Goal: Find specific page/section: Find specific page/section

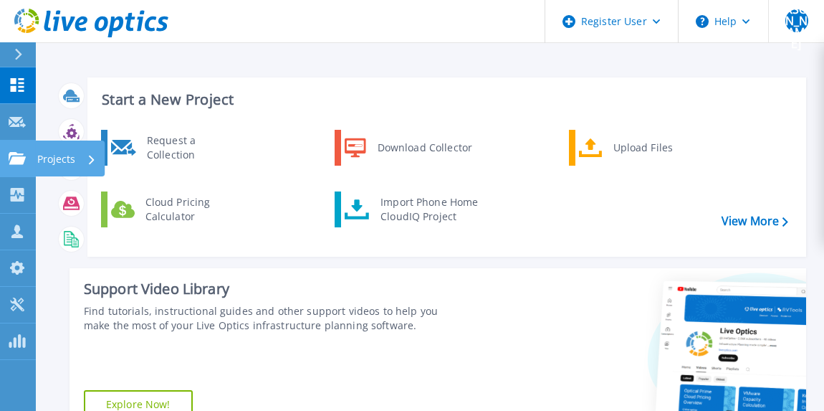
click at [20, 153] on icon at bounding box center [17, 158] width 17 height 12
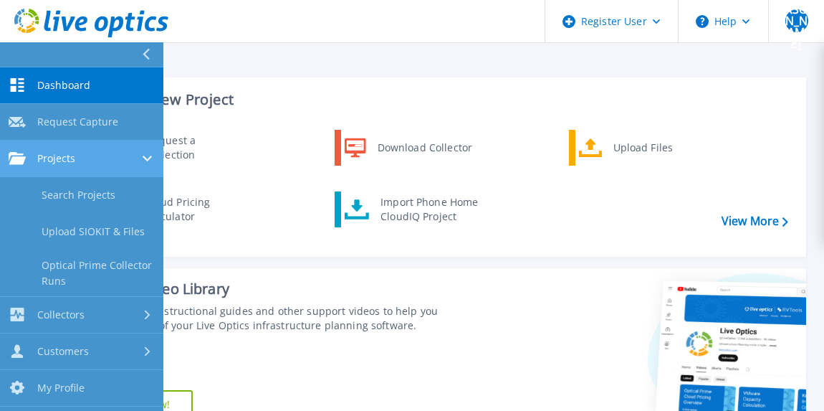
click at [54, 162] on span "Projects" at bounding box center [56, 158] width 38 height 13
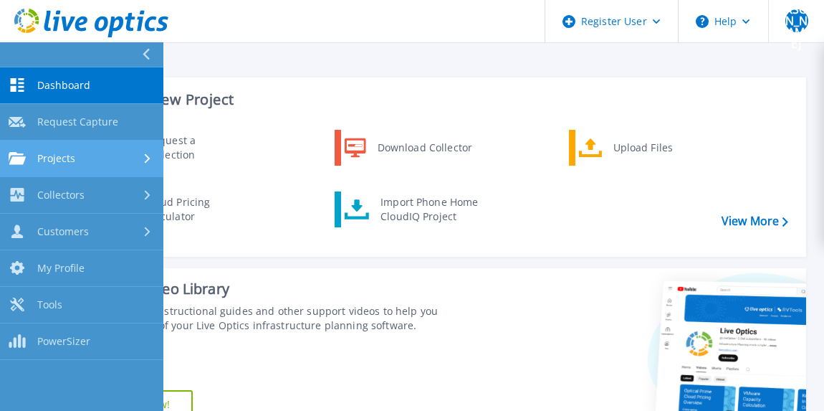
click at [56, 162] on span "Projects" at bounding box center [56, 158] width 38 height 13
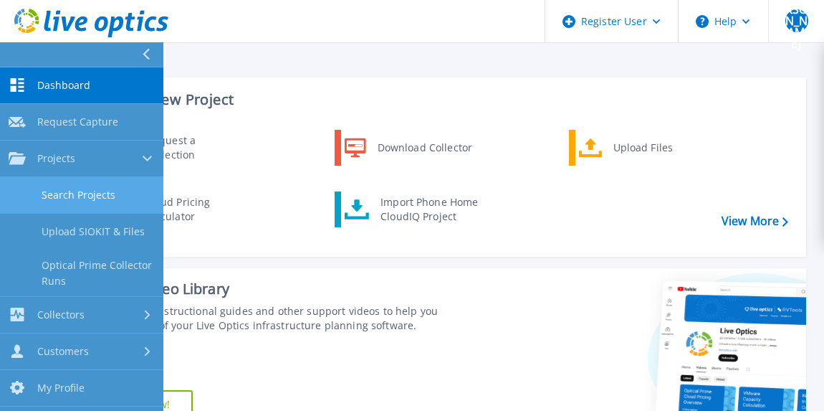
click at [60, 196] on link "Search Projects" at bounding box center [81, 195] width 163 height 37
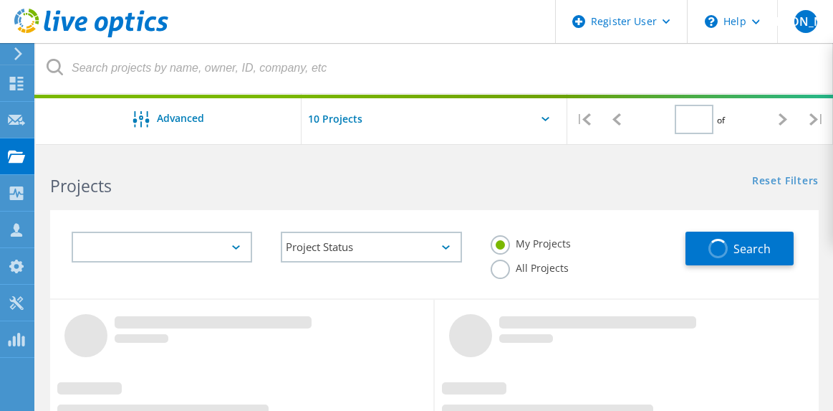
type input "1"
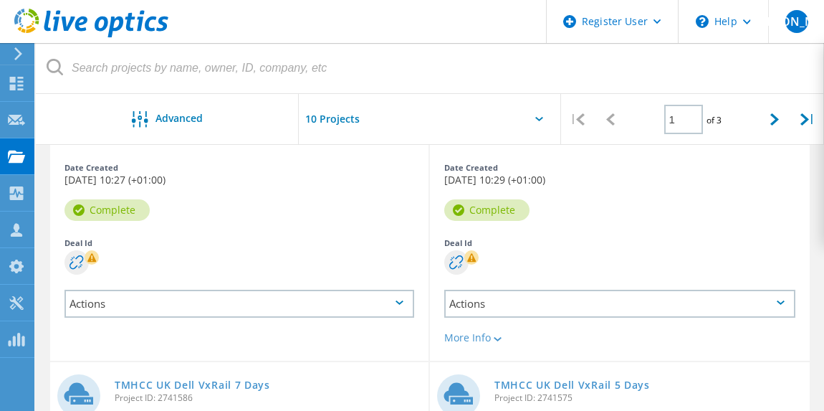
scroll to position [623, 0]
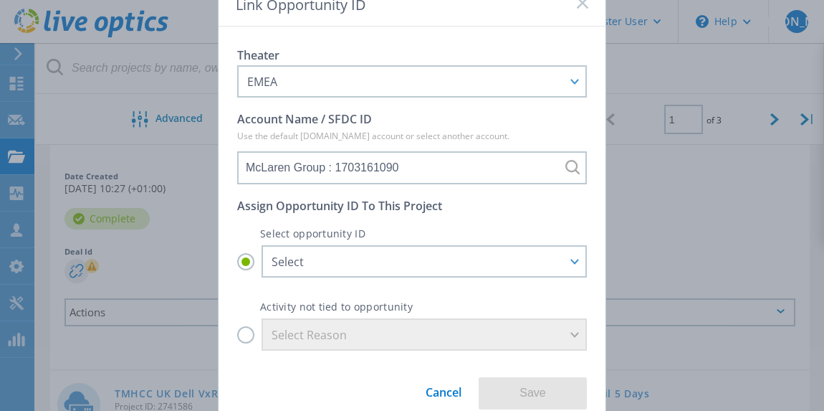
click at [148, 268] on div "Link Opportunity ID Theater EMEA APJ EMEA NA/LATAM Account Name / SFDC ID Use t…" at bounding box center [412, 205] width 824 height 411
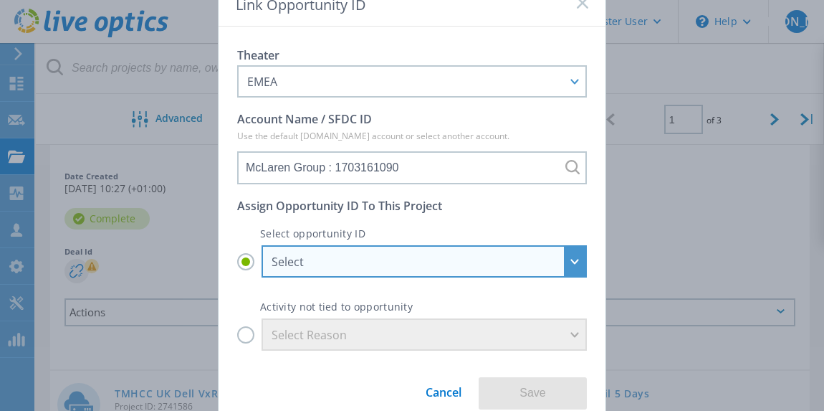
click at [435, 267] on div "Select" at bounding box center [417, 262] width 290 height 16
click at [0, 0] on input "Select Select McLaren Automotive | ISG | 1PB File Platform : 29435607 McLaren A…" at bounding box center [0, 0] width 0 height 0
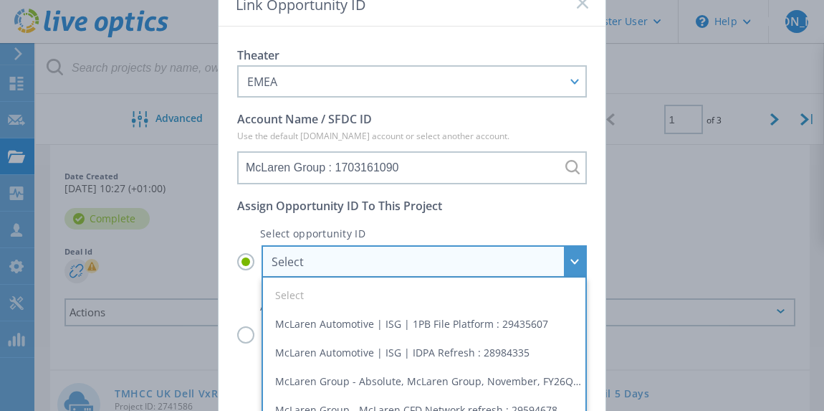
click at [435, 267] on div "Select" at bounding box center [417, 262] width 290 height 16
click at [0, 0] on input "Select Select McLaren Automotive | ISG | 1PB File Platform : 29435607 McLaren A…" at bounding box center [0, 0] width 0 height 0
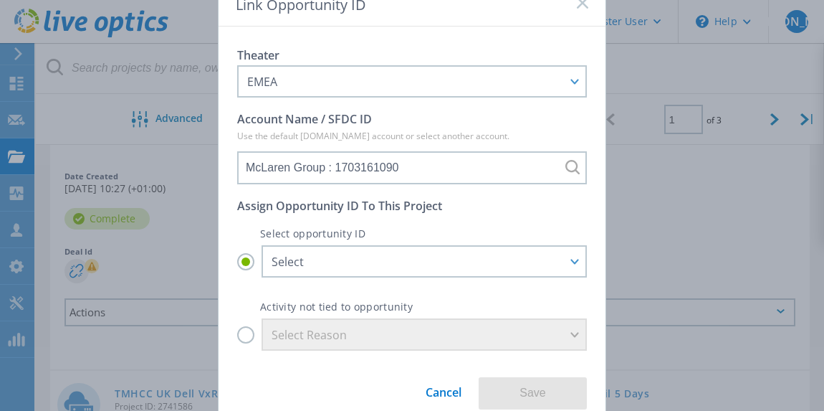
click at [583, 6] on icon at bounding box center [582, 2] width 11 height 11
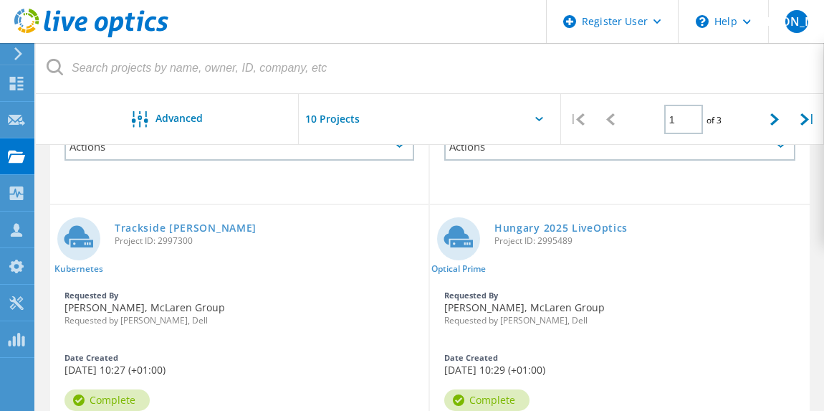
scroll to position [0, 0]
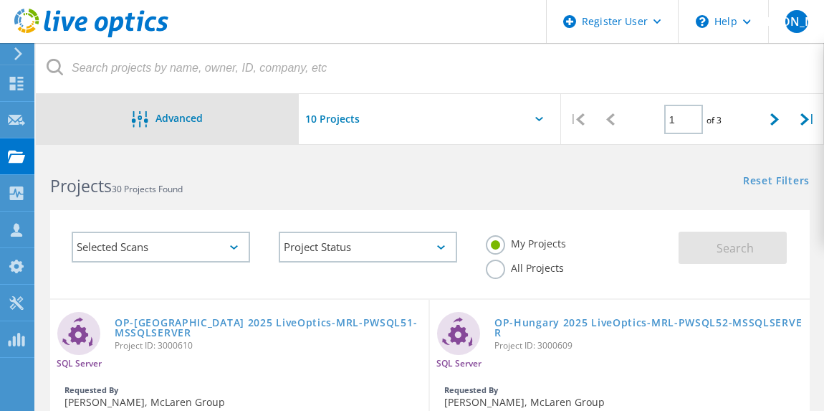
click at [166, 105] on div "Advanced" at bounding box center [167, 119] width 263 height 50
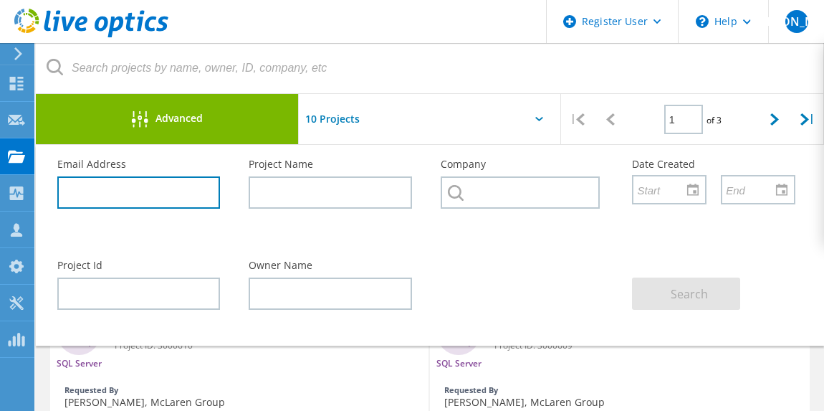
click at [153, 186] on input "text" at bounding box center [138, 192] width 163 height 32
click at [336, 274] on div "Owner Name" at bounding box center [329, 285] width 191 height 78
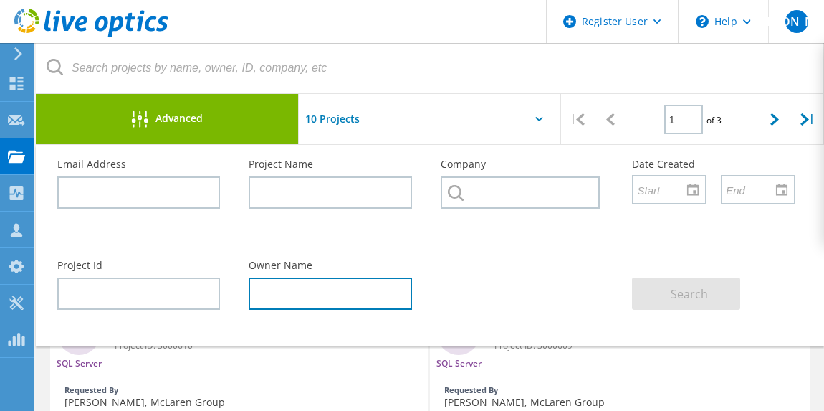
click at [327, 287] on input "text" at bounding box center [330, 293] width 163 height 32
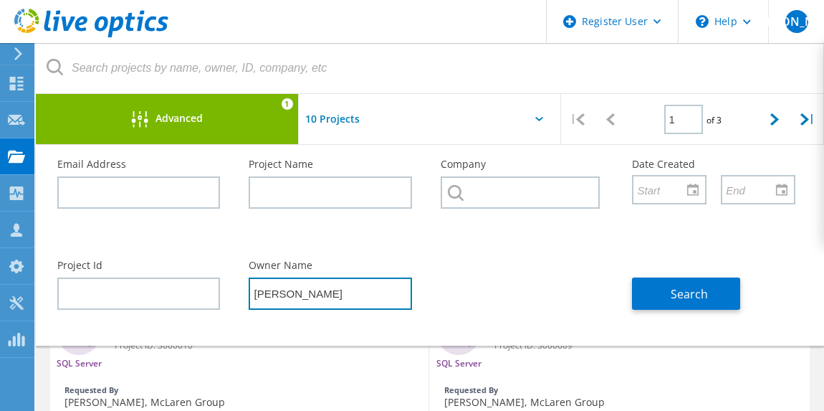
type input "[PERSON_NAME]"
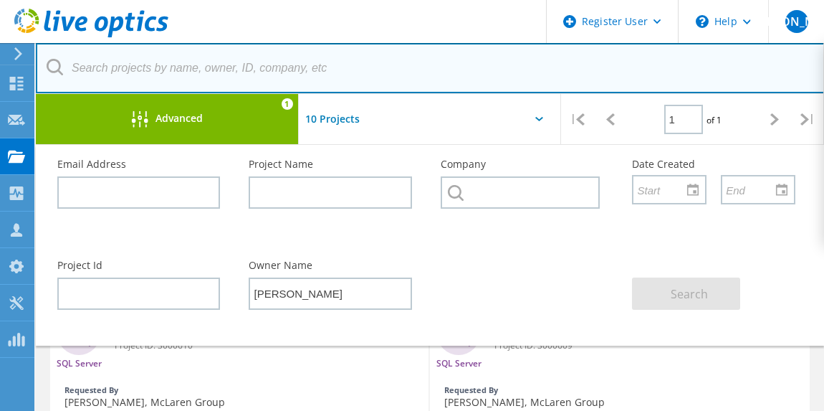
click at [654, 79] on input "text" at bounding box center [430, 68] width 789 height 50
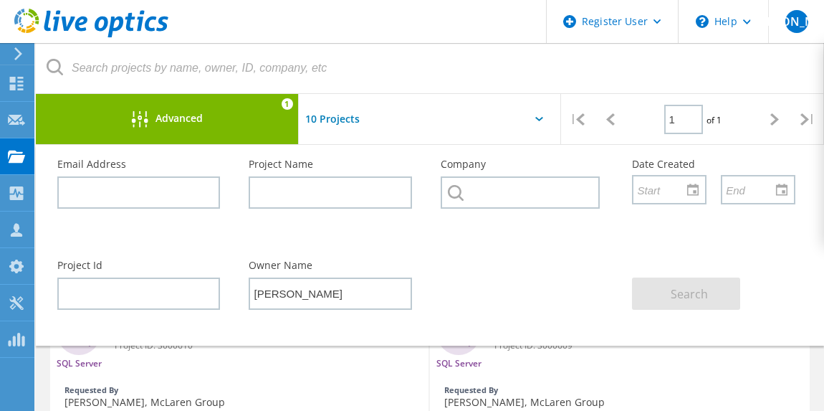
click at [200, 116] on span "Advanced" at bounding box center [179, 118] width 47 height 10
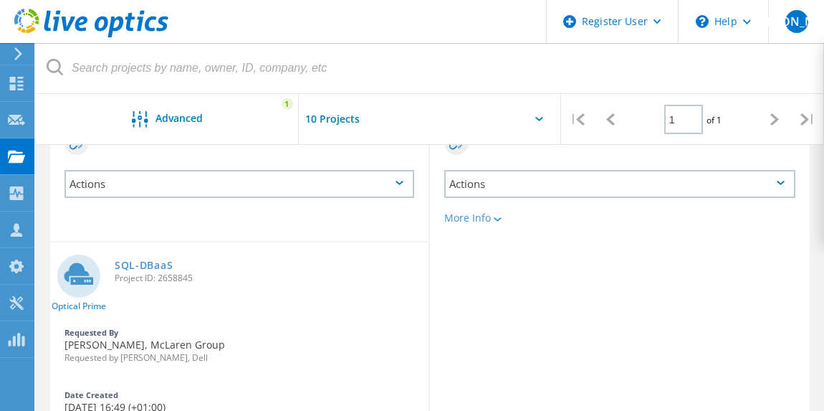
scroll to position [760, 0]
